Goal: Task Accomplishment & Management: Manage account settings

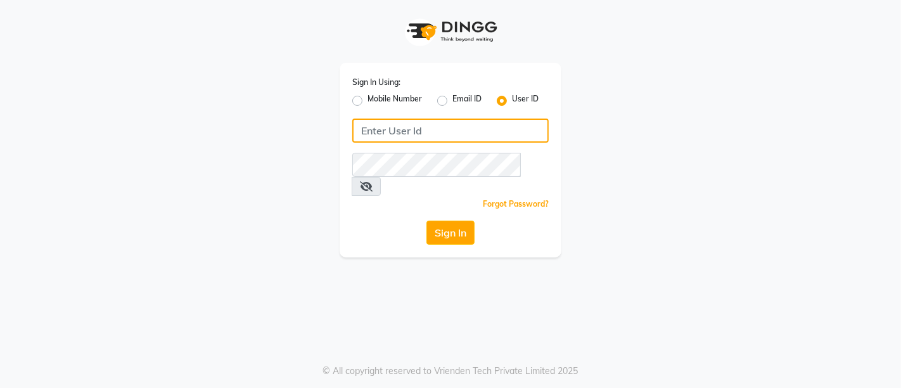
click at [497, 133] on input "Username" at bounding box center [450, 130] width 196 height 24
drag, startPoint x: 497, startPoint y: 133, endPoint x: 351, endPoint y: 144, distance: 146.1
click at [351, 144] on div "Sign In Using: Mobile Number Email ID User ID [EMAIL_ADDRESS][DOMAIN_NAME] Reme…" at bounding box center [451, 160] width 222 height 195
type input "[EMAIL_ADDRESS][DOMAIN_NAME]"
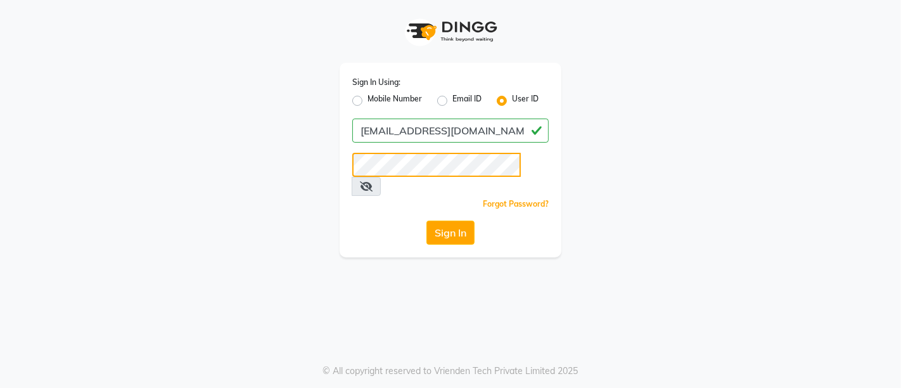
click at [426, 221] on button "Sign In" at bounding box center [450, 233] width 48 height 24
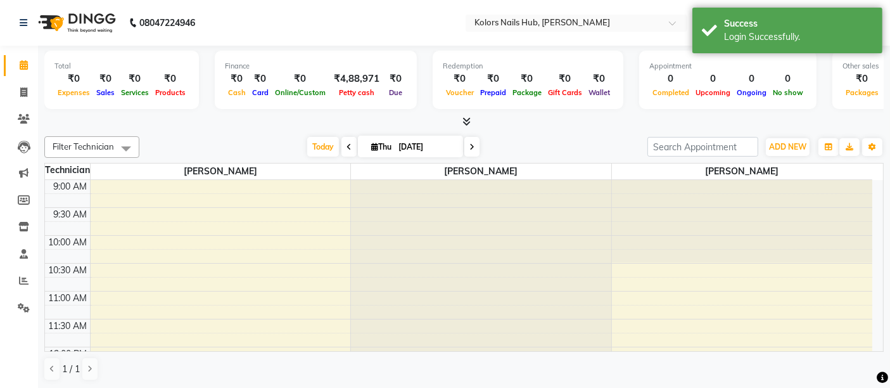
click at [466, 120] on icon at bounding box center [467, 122] width 8 height 10
